Goal: Information Seeking & Learning: Learn about a topic

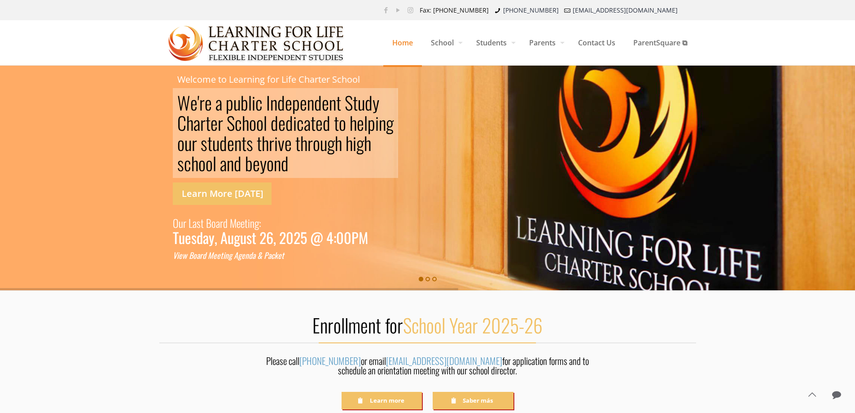
scroll to position [32, 0]
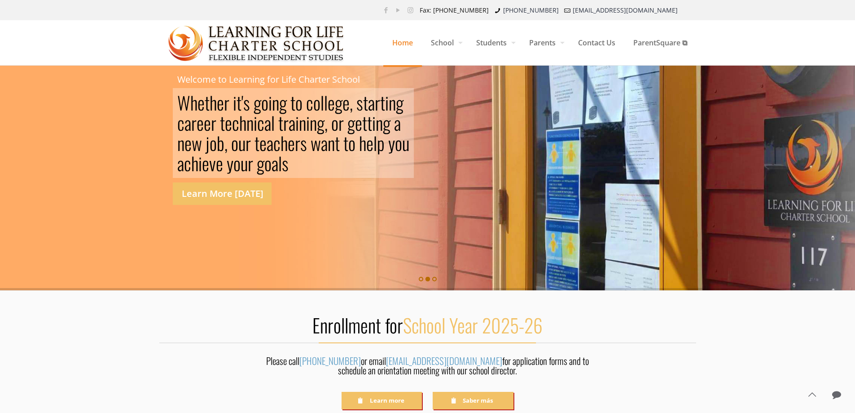
click at [494, 326] on span "School Year 2025-26" at bounding box center [473, 325] width 140 height 28
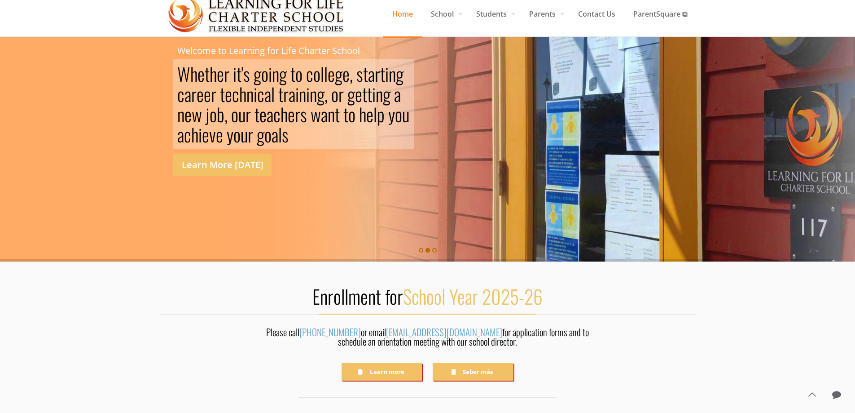
scroll to position [45, 0]
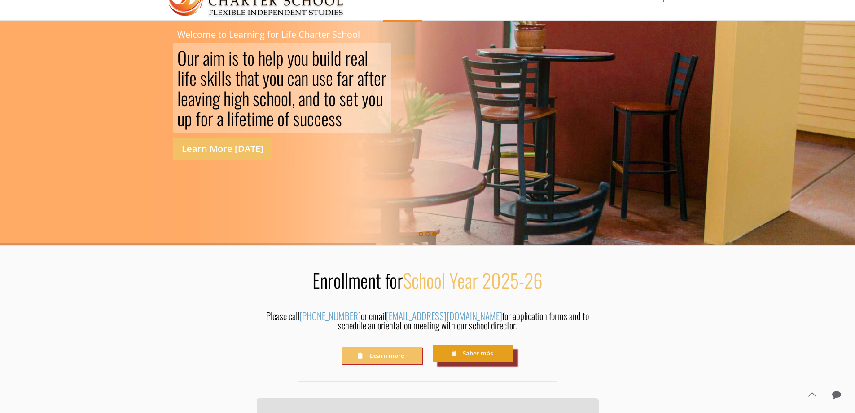
click at [460, 353] on link "Saber más" at bounding box center [473, 353] width 80 height 18
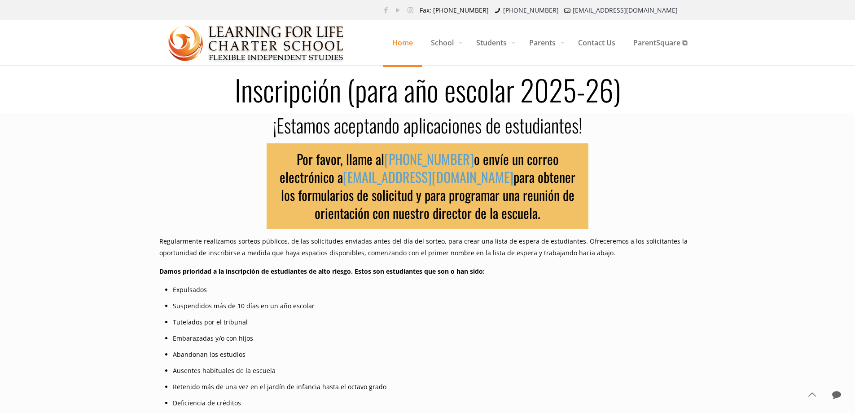
click at [405, 40] on span "Home" at bounding box center [403, 42] width 39 height 27
click at [397, 42] on span "Home" at bounding box center [403, 42] width 39 height 27
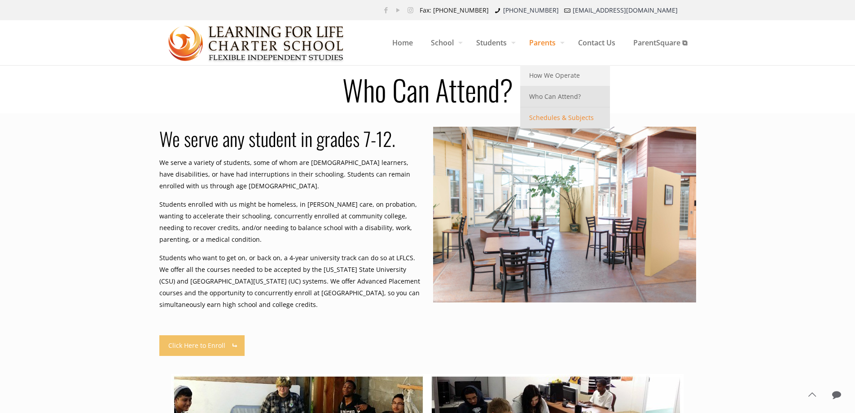
click at [554, 116] on span "Schedules & Subjects" at bounding box center [561, 118] width 65 height 12
click at [554, 115] on span "Schedules & Subjects" at bounding box center [561, 118] width 65 height 12
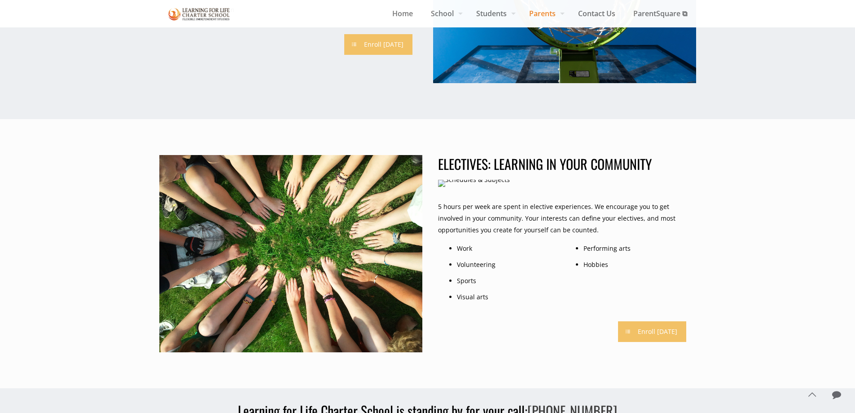
scroll to position [629, 0]
